Goal: Information Seeking & Learning: Find specific fact

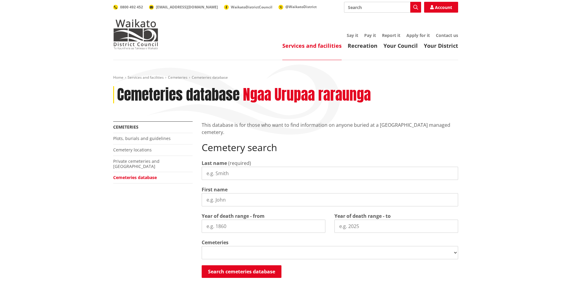
type input "R"
type input "a"
select select
type input "a"
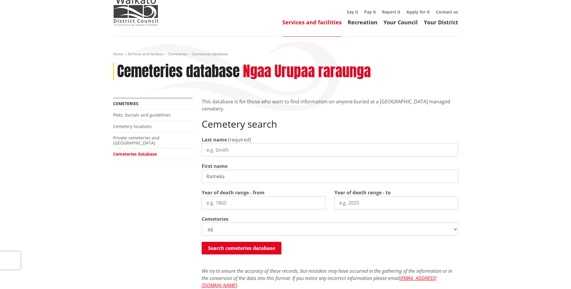
scroll to position [60, 0]
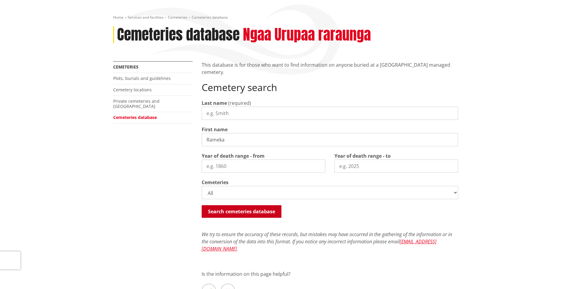
type input "Rameka"
click at [225, 212] on button "Search cemeteries database" at bounding box center [242, 212] width 80 height 13
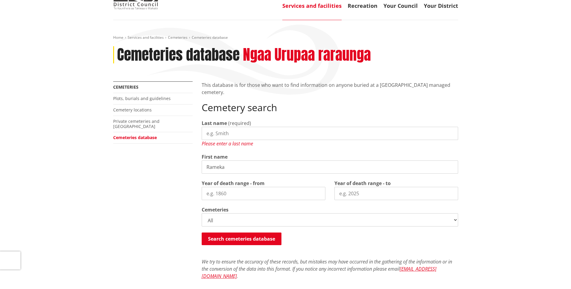
scroll to position [39, 0]
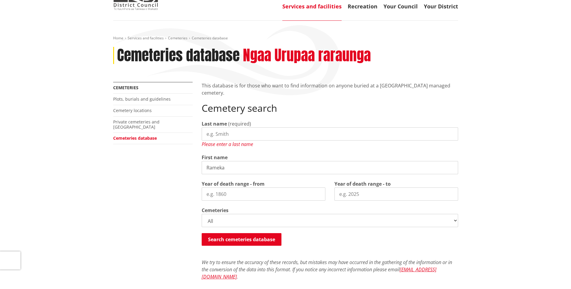
click at [226, 134] on input "Last name" at bounding box center [330, 134] width 256 height 13
type input "RAMEKA"
click at [213, 170] on input "Rameka" at bounding box center [330, 167] width 256 height 13
click at [232, 195] on input "Year of death range - from" at bounding box center [264, 194] width 124 height 13
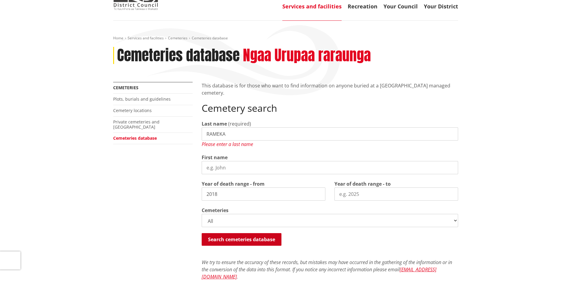
type input "2018"
click at [240, 239] on button "Search cemeteries database" at bounding box center [242, 239] width 80 height 13
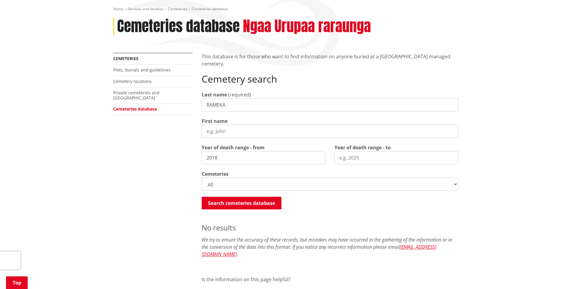
scroll to position [20, 0]
